Goal: Information Seeking & Learning: Compare options

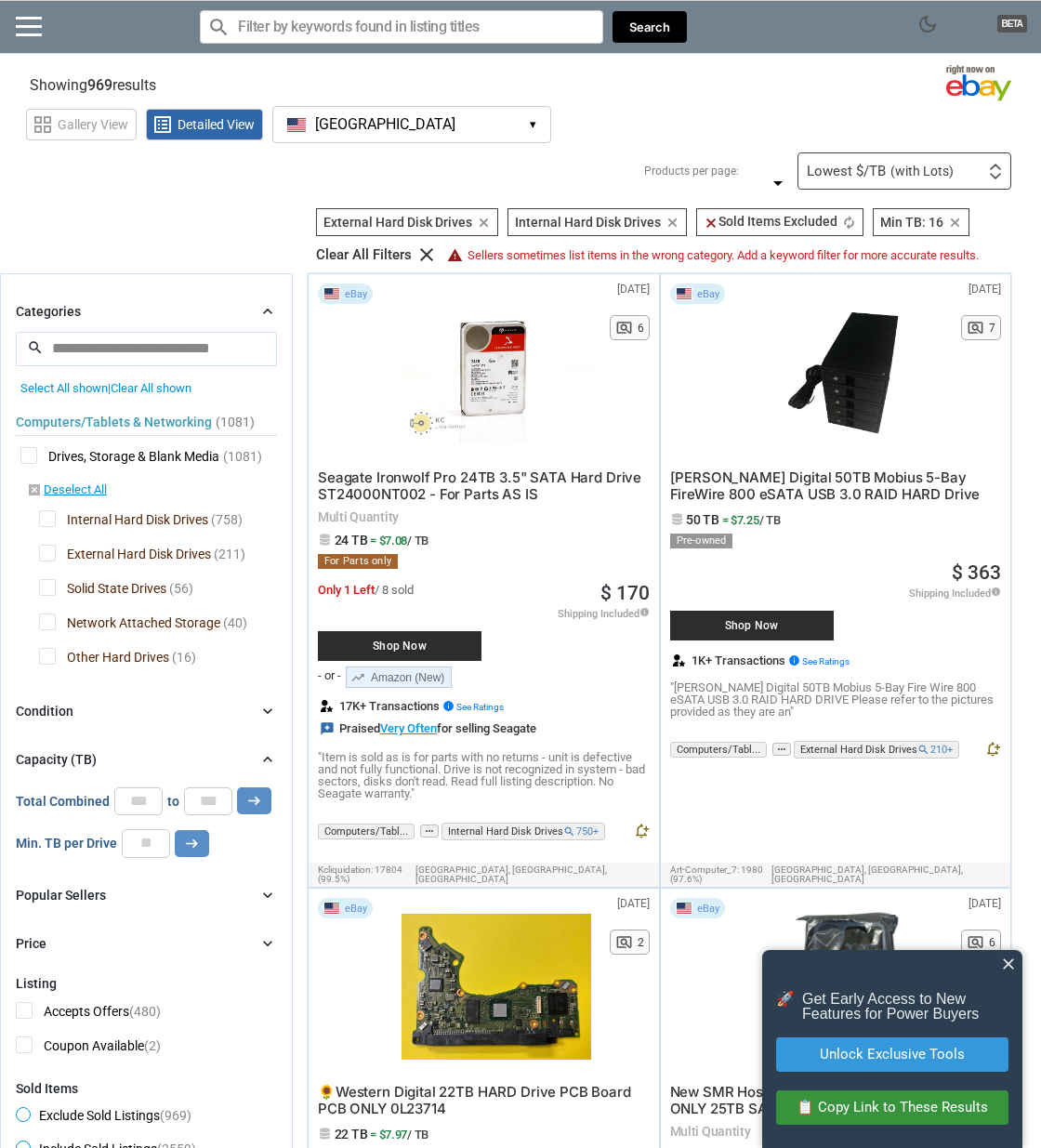
click at [79, 602] on span "Solid State Drives" at bounding box center [102, 590] width 127 height 23
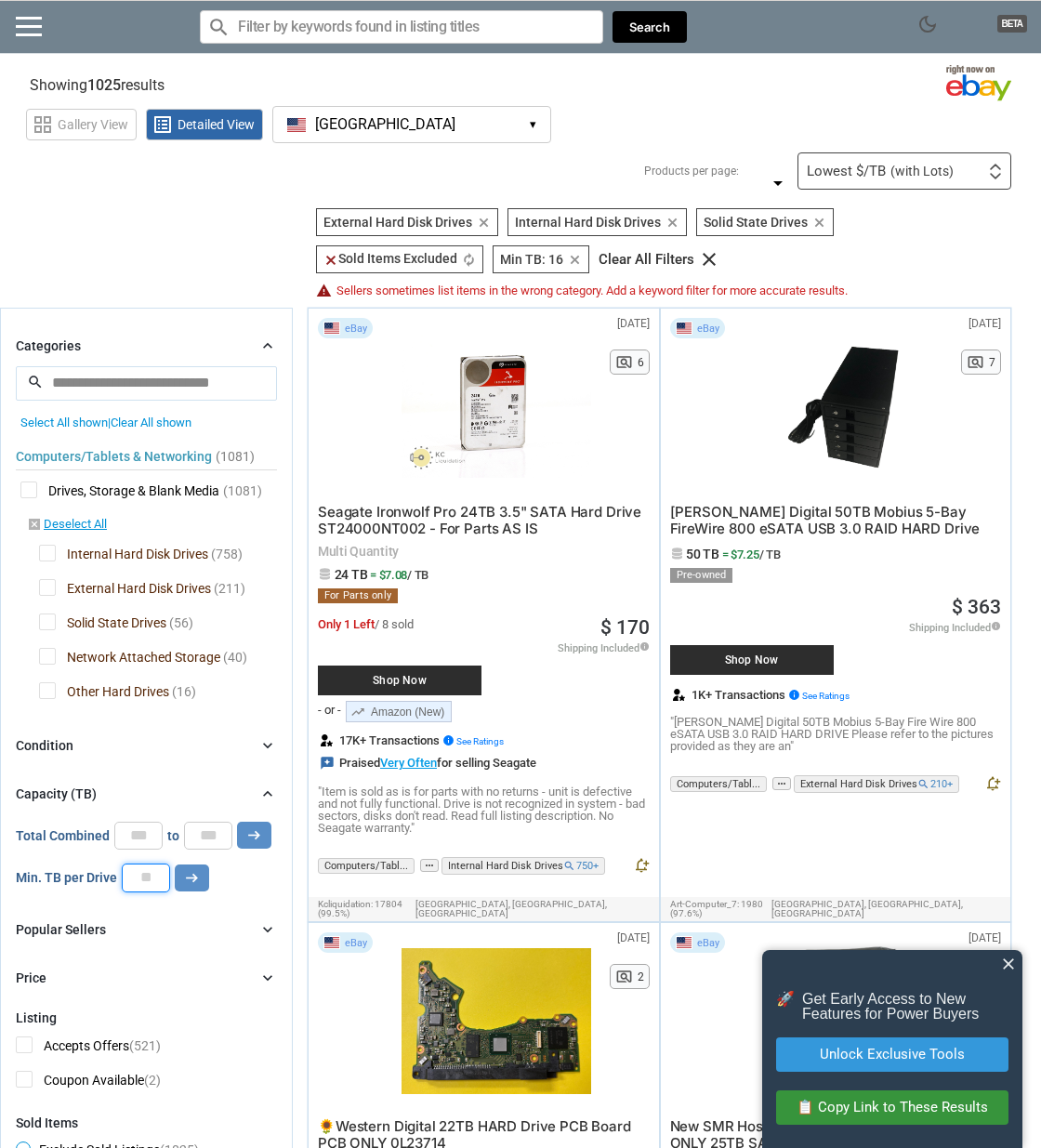
click at [140, 891] on input "**" at bounding box center [146, 877] width 48 height 28
click at [196, 887] on icon "arrow_right_alt" at bounding box center [192, 877] width 18 height 18
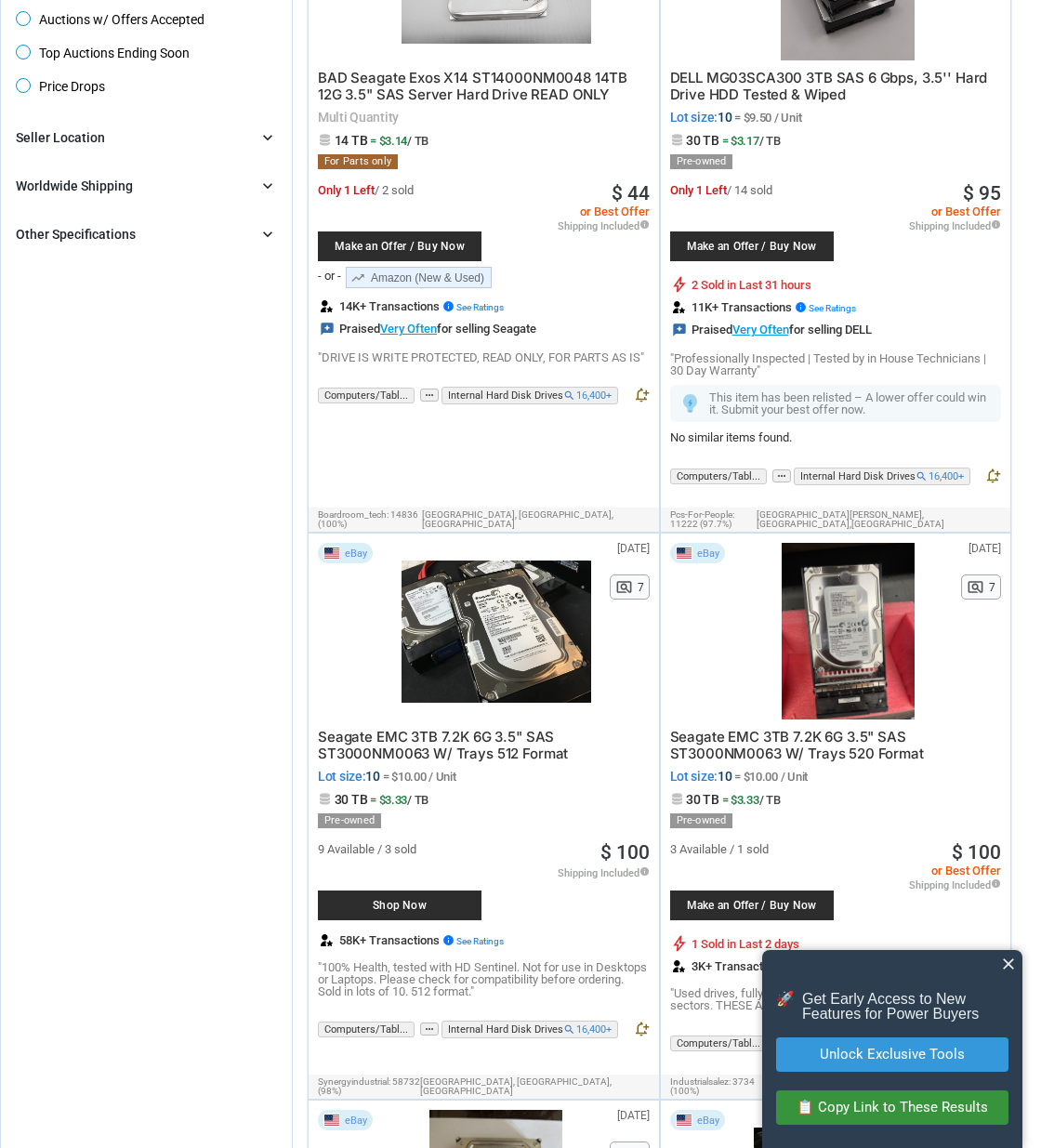
scroll to position [1630, 0]
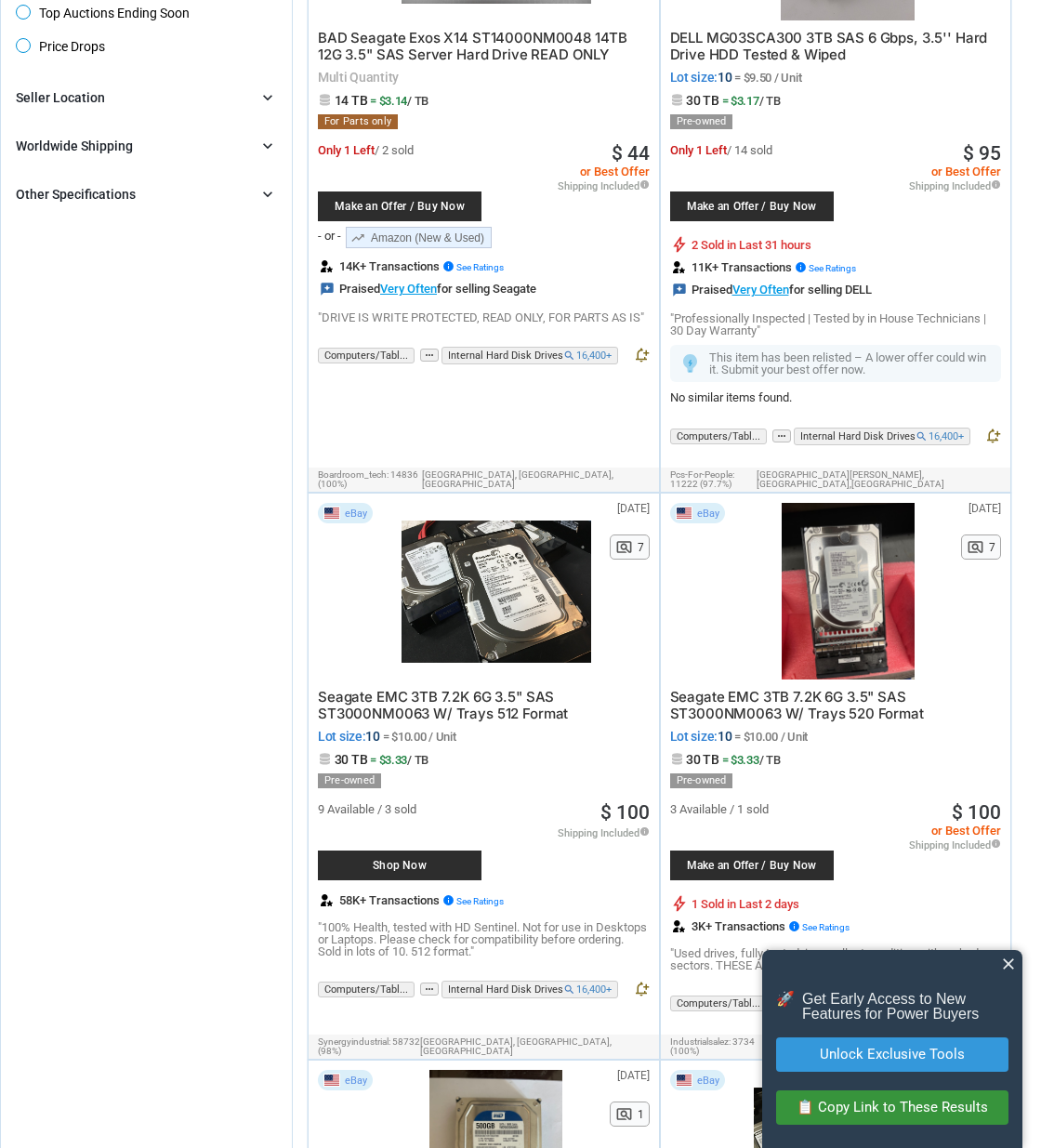
click at [119, 204] on div "Other Specifications" at bounding box center [75, 194] width 120 height 19
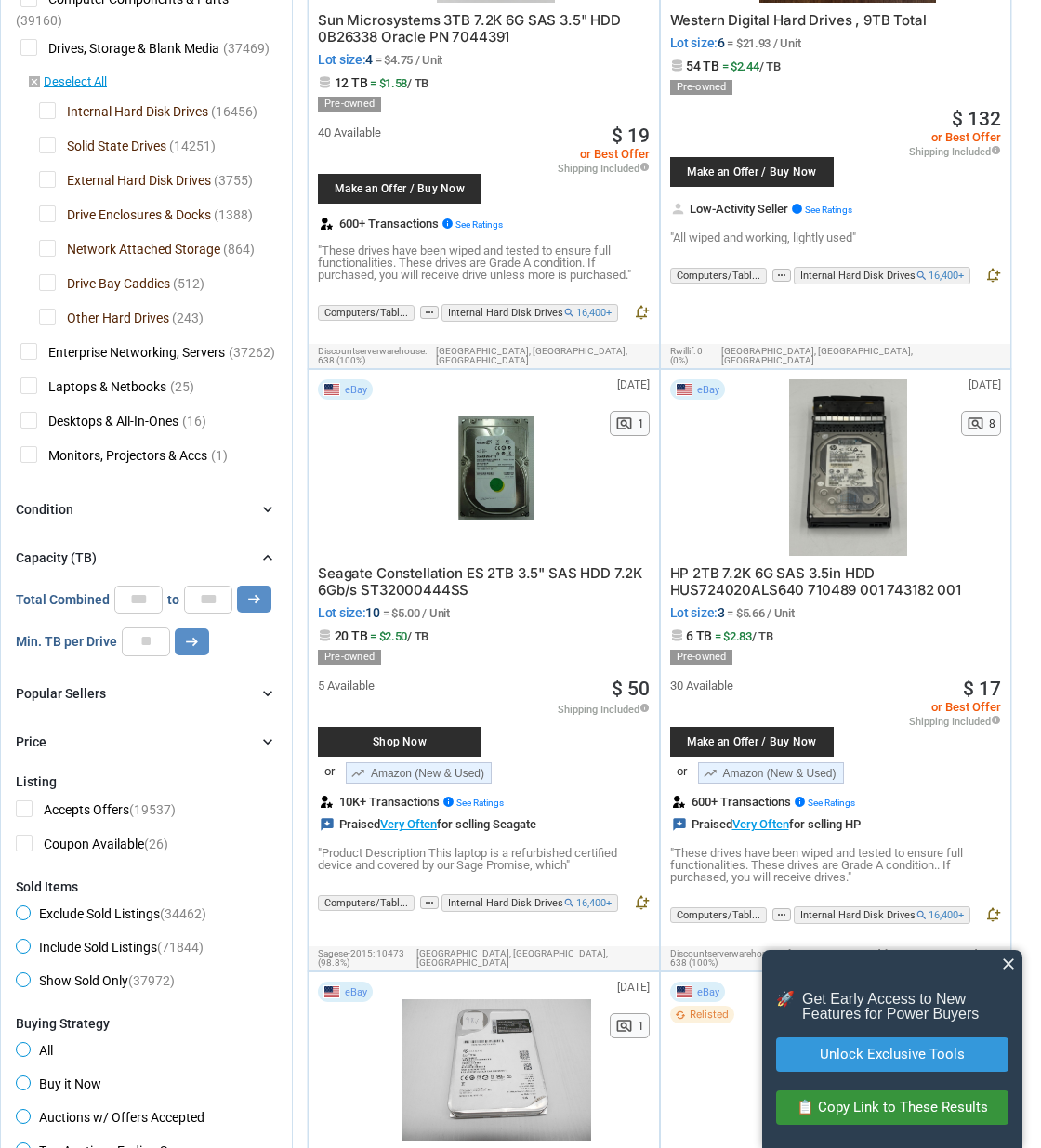
scroll to position [0, 0]
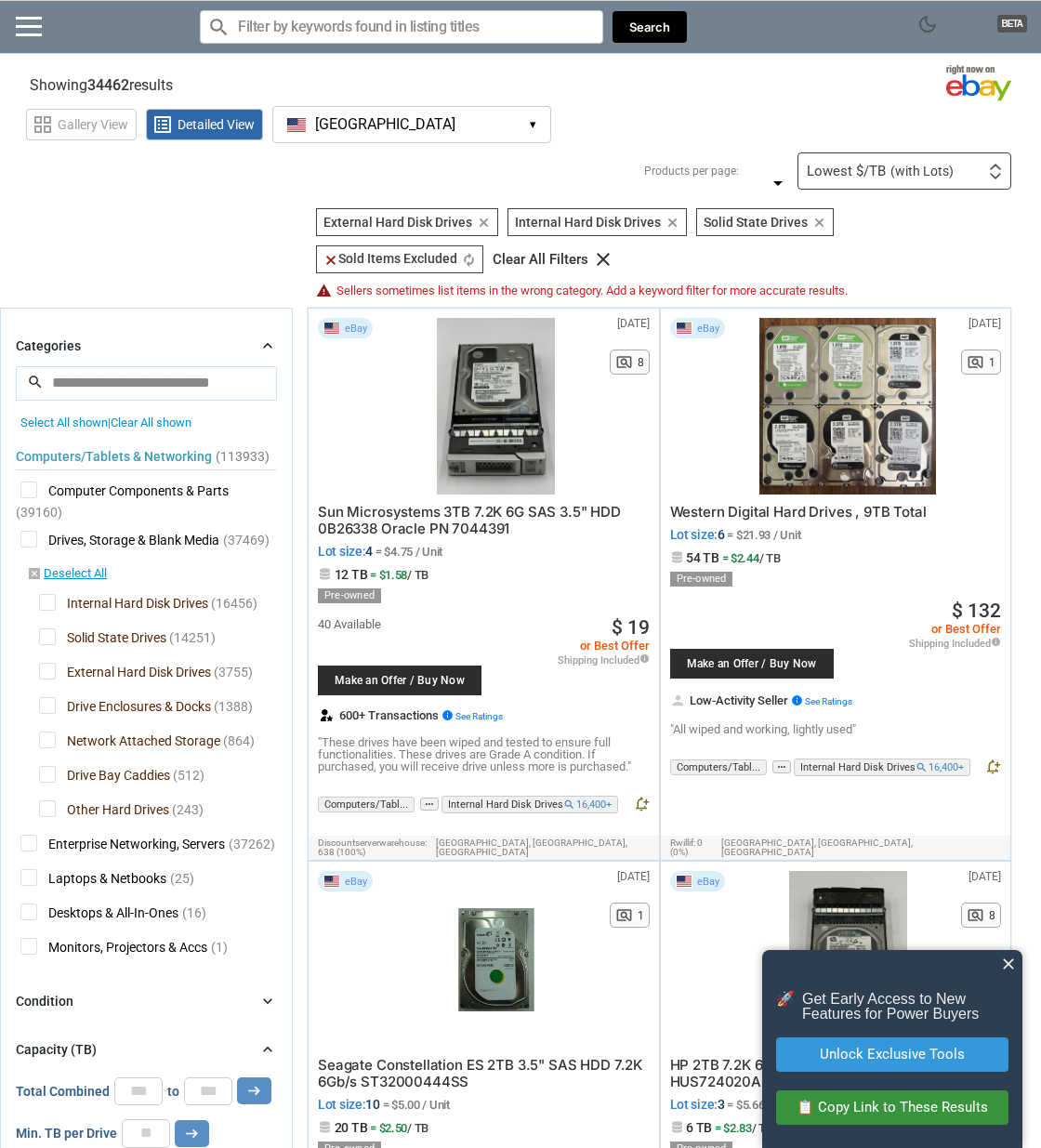
click at [117, 400] on input "search" at bounding box center [146, 383] width 261 height 33
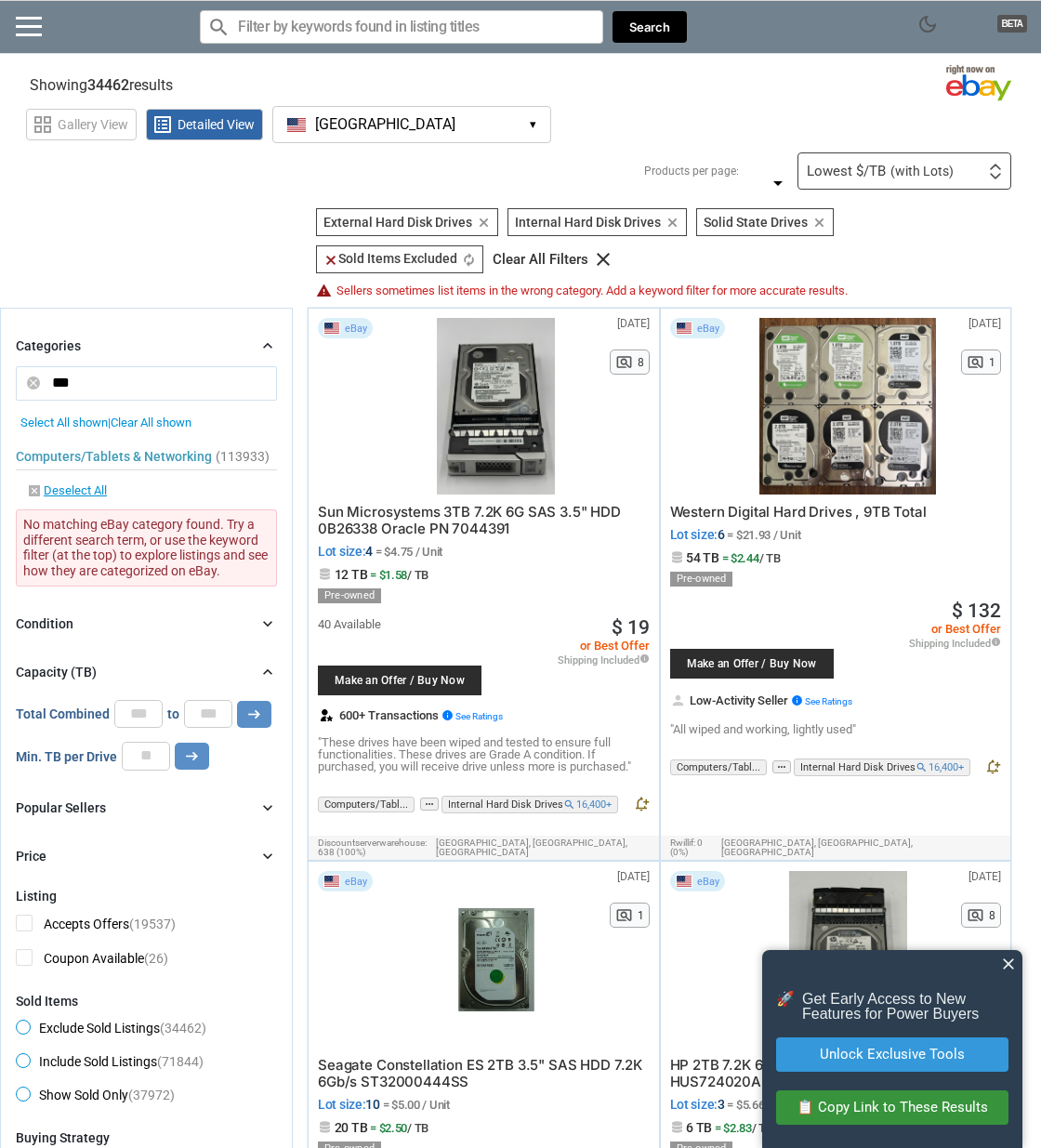
type input "***"
click at [237, 701] on button "arrow_right_alt" at bounding box center [254, 714] width 34 height 27
click at [149, 769] on input "number" at bounding box center [146, 755] width 48 height 28
type input "*"
click at [192, 765] on icon "arrow_right_alt" at bounding box center [192, 755] width 18 height 18
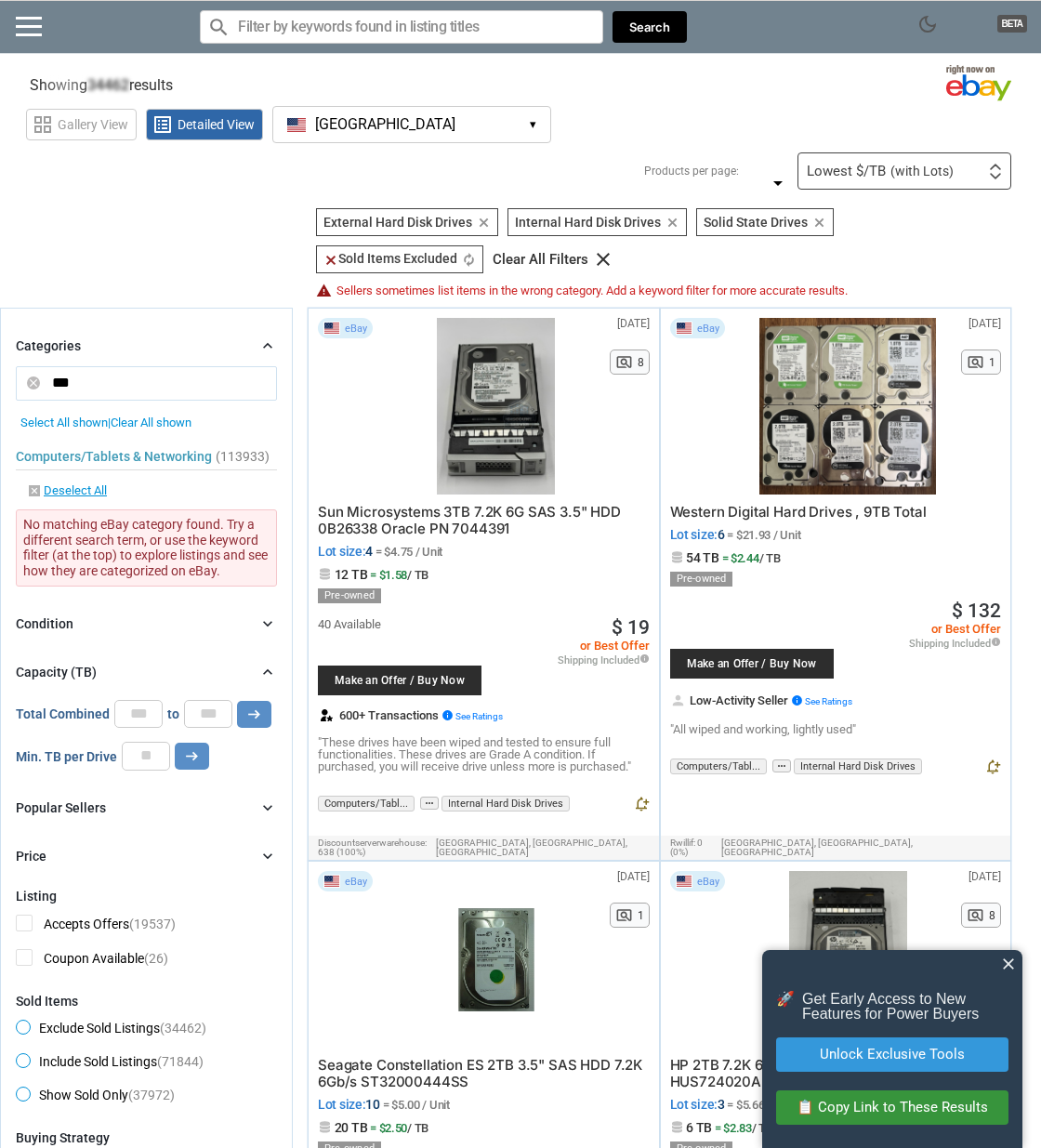
click at [123, 400] on input "***" at bounding box center [146, 383] width 261 height 33
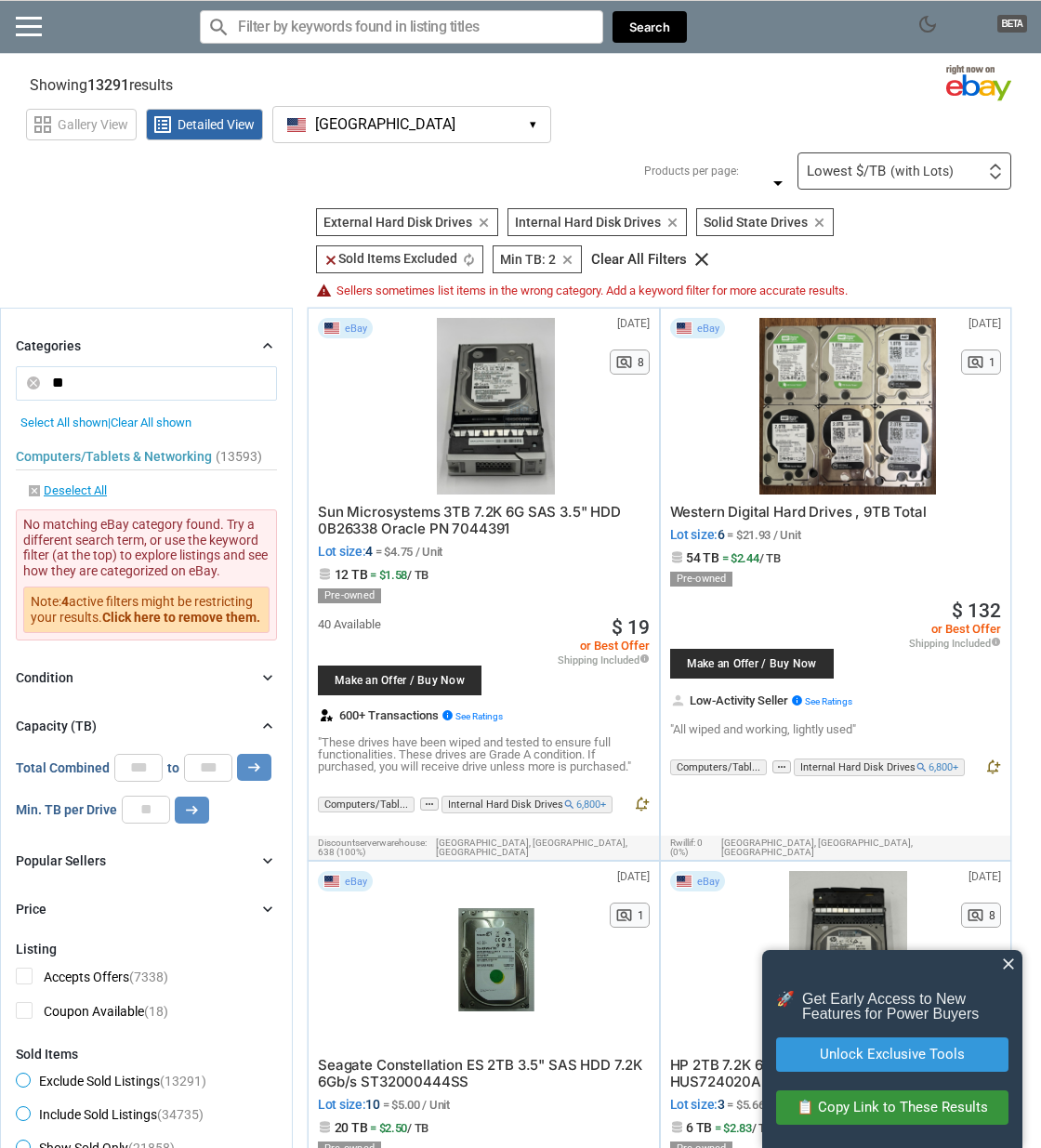
type input "*"
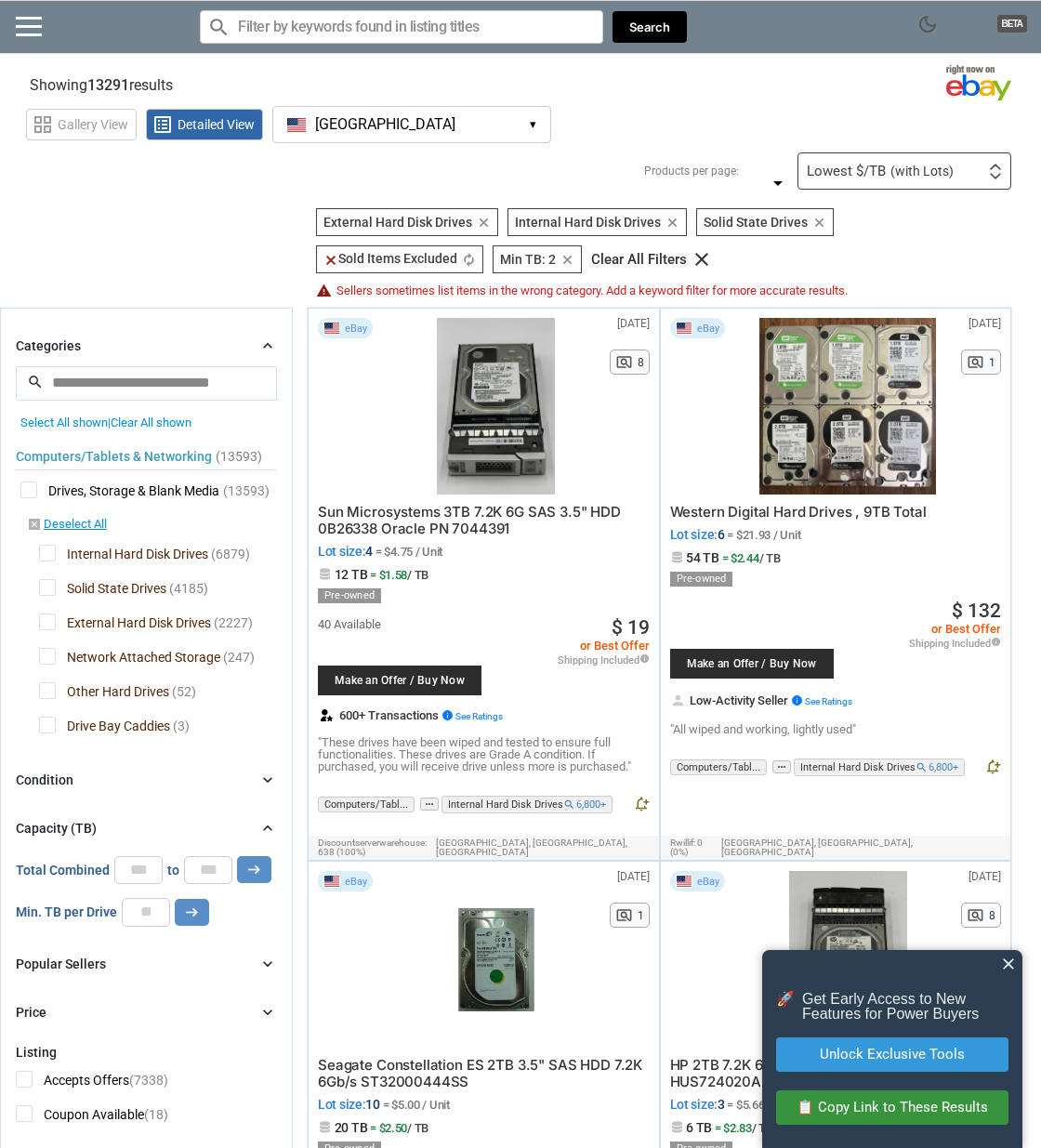
click at [420, 16] on input "Search for models" at bounding box center [402, 27] width 404 height 33
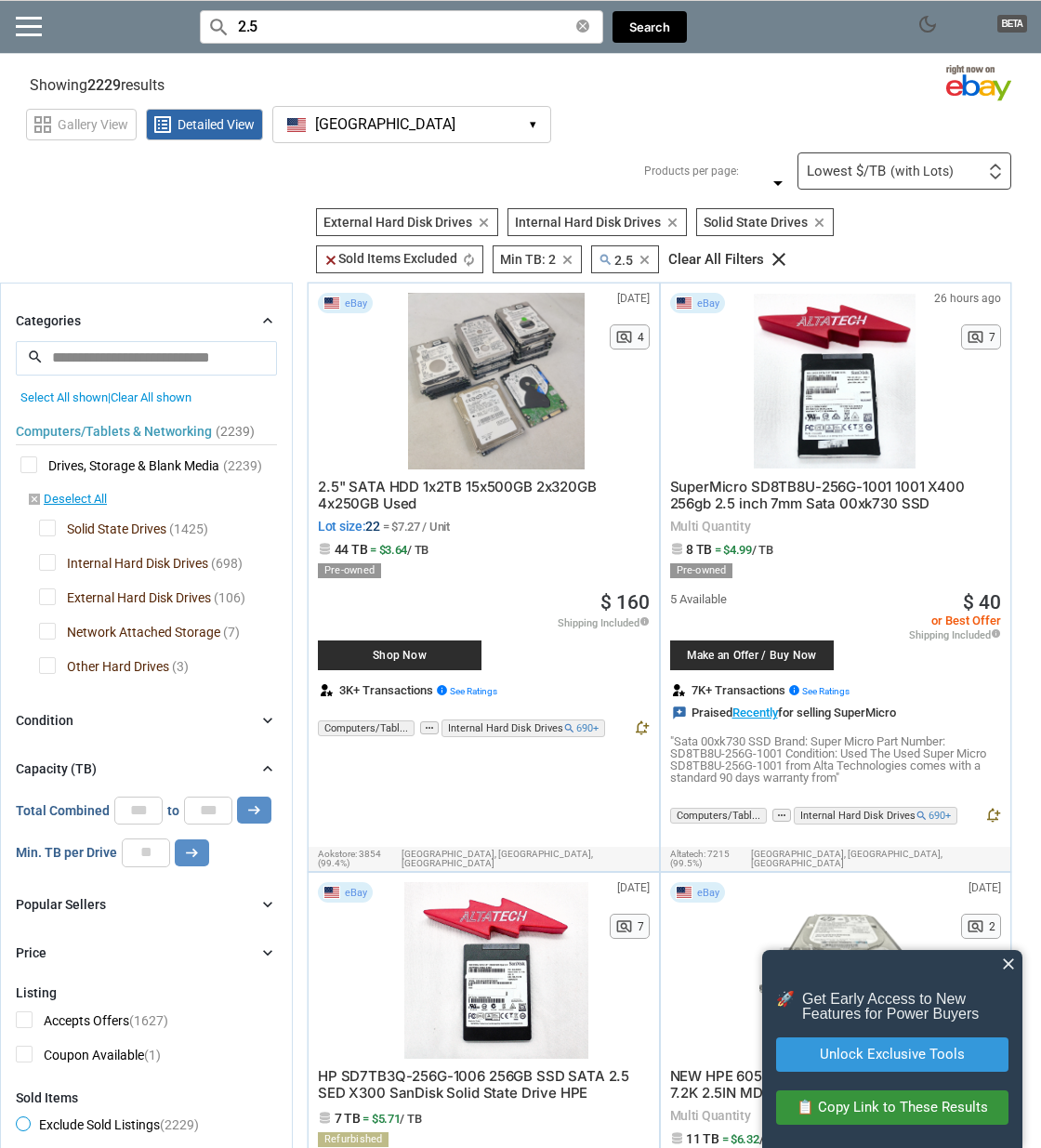
type input "2.5"
click at [836, 179] on div "Lowest $/TB (with Lots)" at bounding box center [880, 171] width 147 height 14
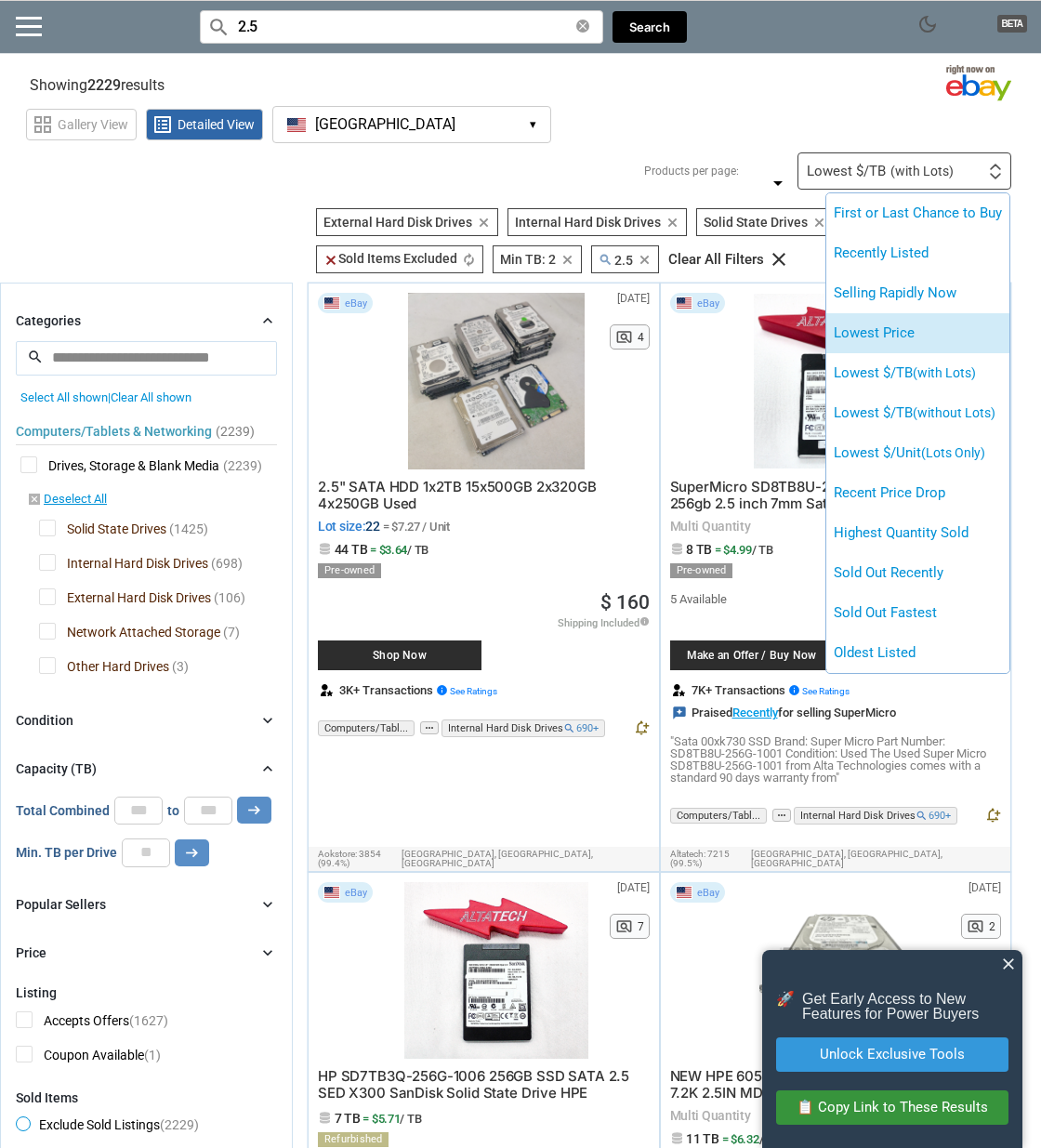
click at [911, 354] on li "Lowest Price" at bounding box center [917, 333] width 183 height 40
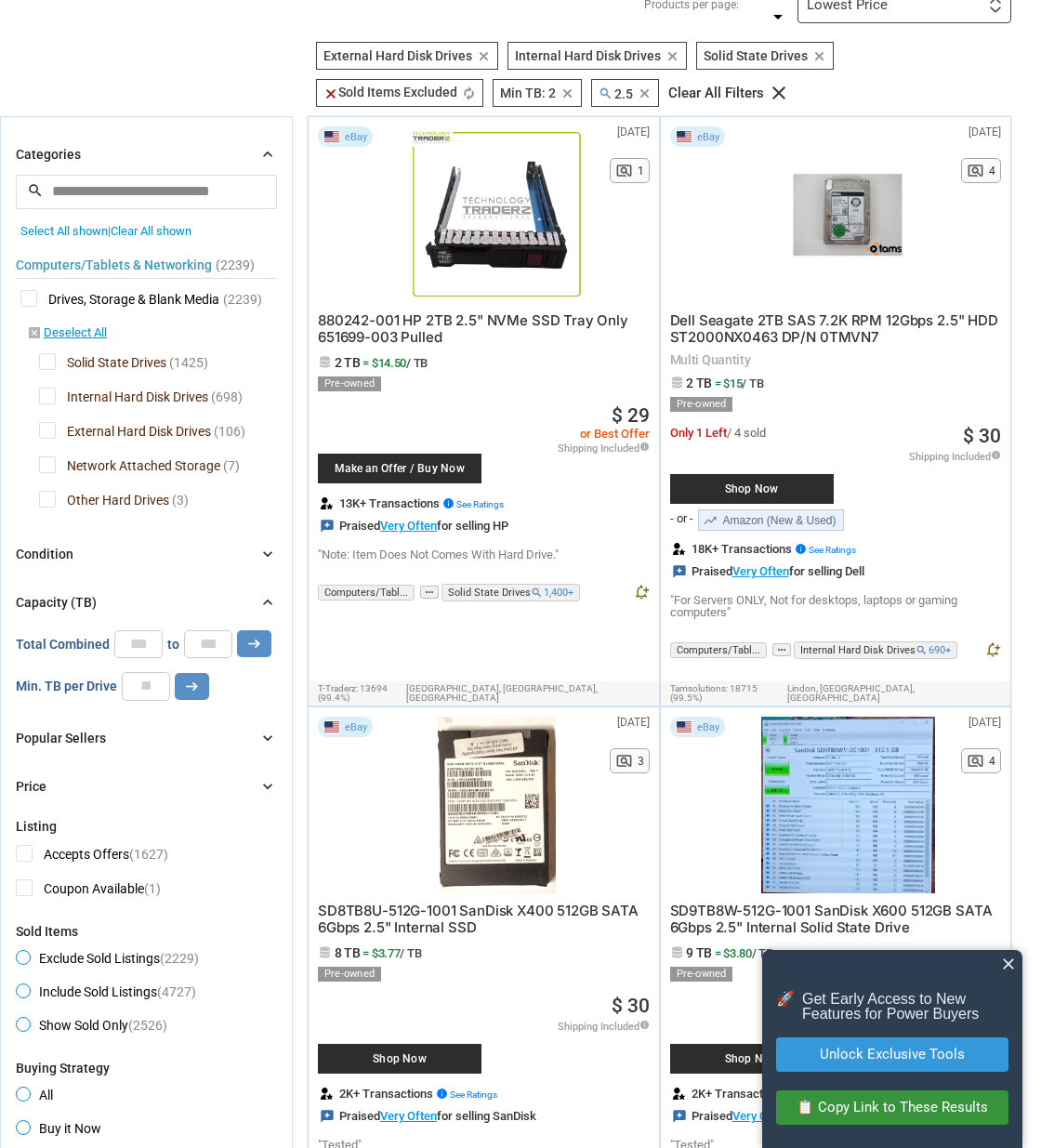
scroll to position [168, 0]
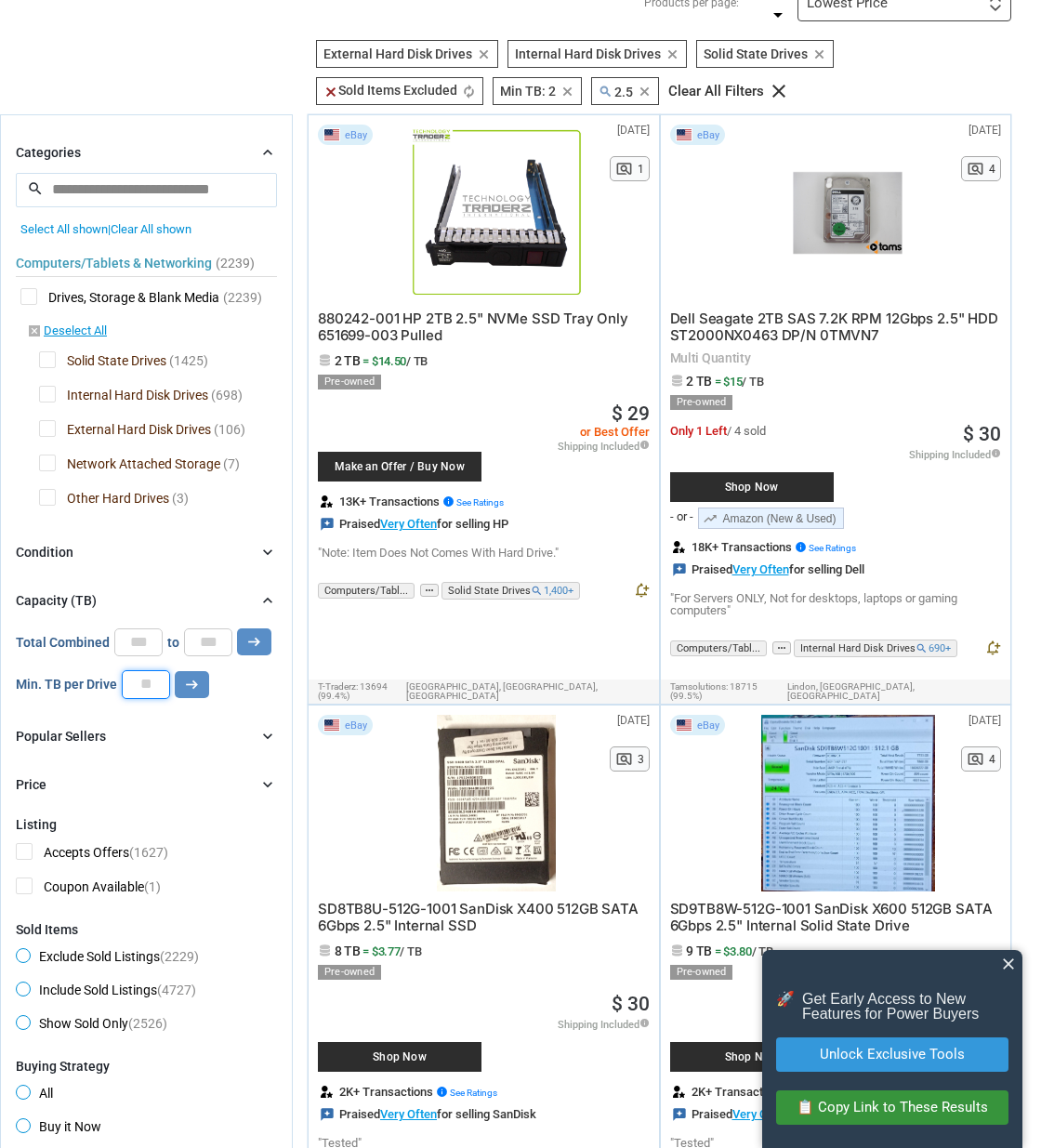
click at [143, 698] on input "*" at bounding box center [146, 684] width 48 height 28
type input "*"
click at [197, 693] on icon "arrow_right_alt" at bounding box center [192, 684] width 18 height 18
